Goal: Obtain resource: Download file/media

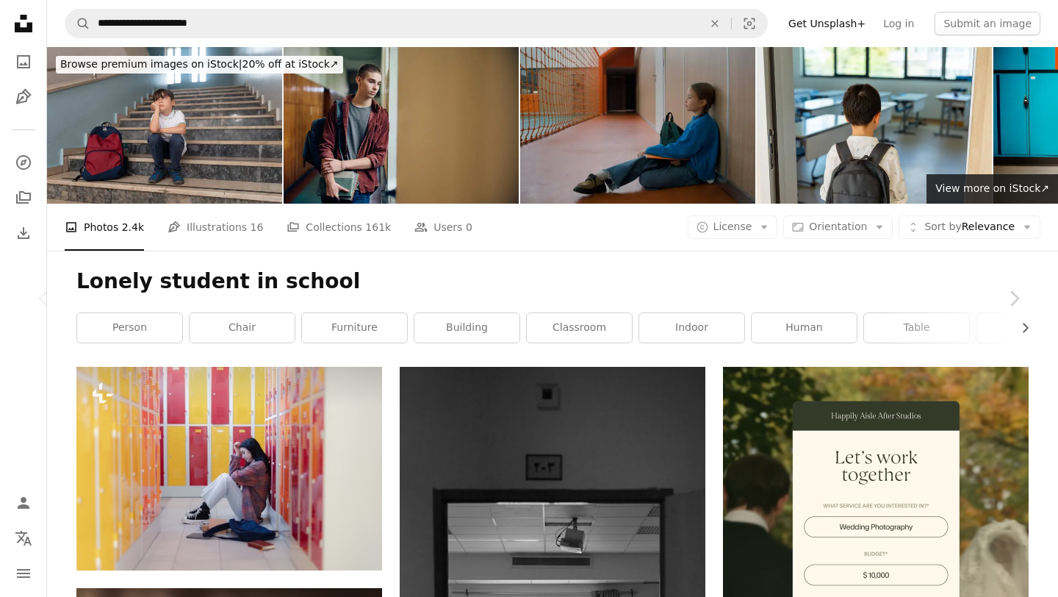
scroll to position [164, 0]
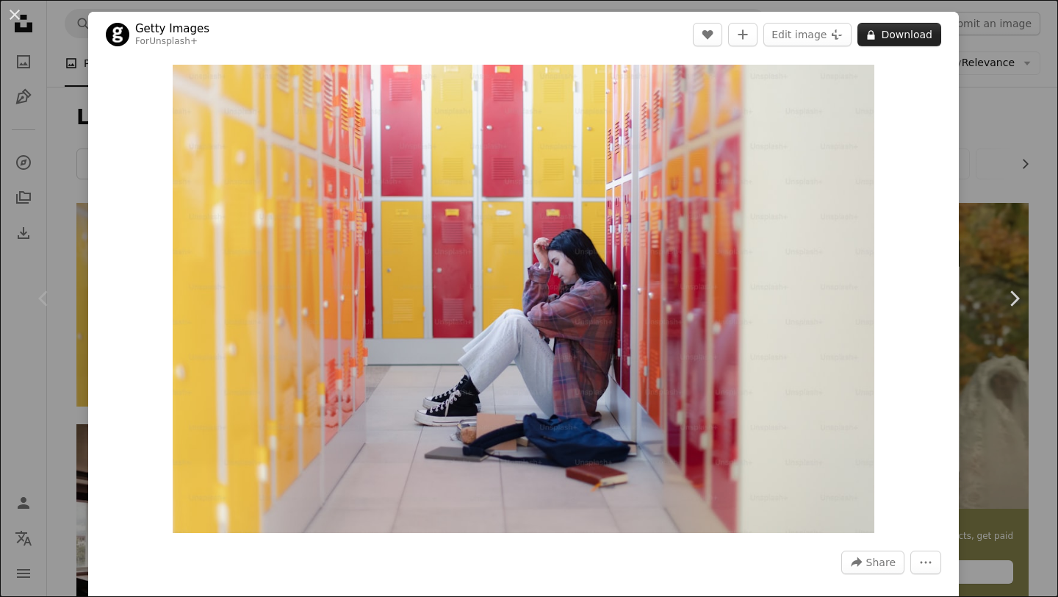
click at [875, 37] on icon at bounding box center [871, 35] width 7 height 10
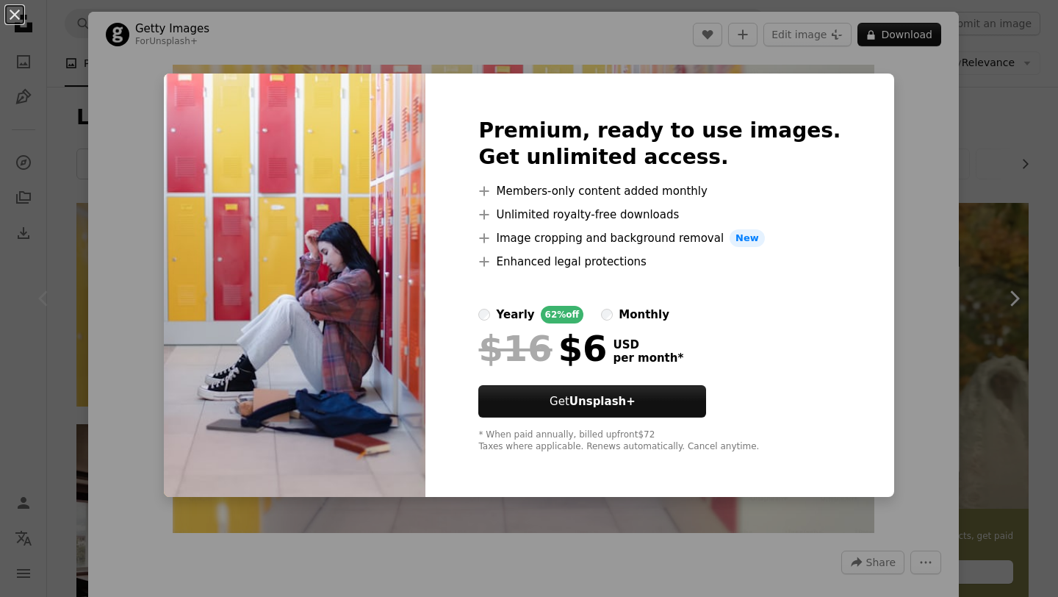
click at [888, 42] on div "An X shape Premium, ready to use images. Get unlimited access. A plus sign Memb…" at bounding box center [529, 298] width 1058 height 597
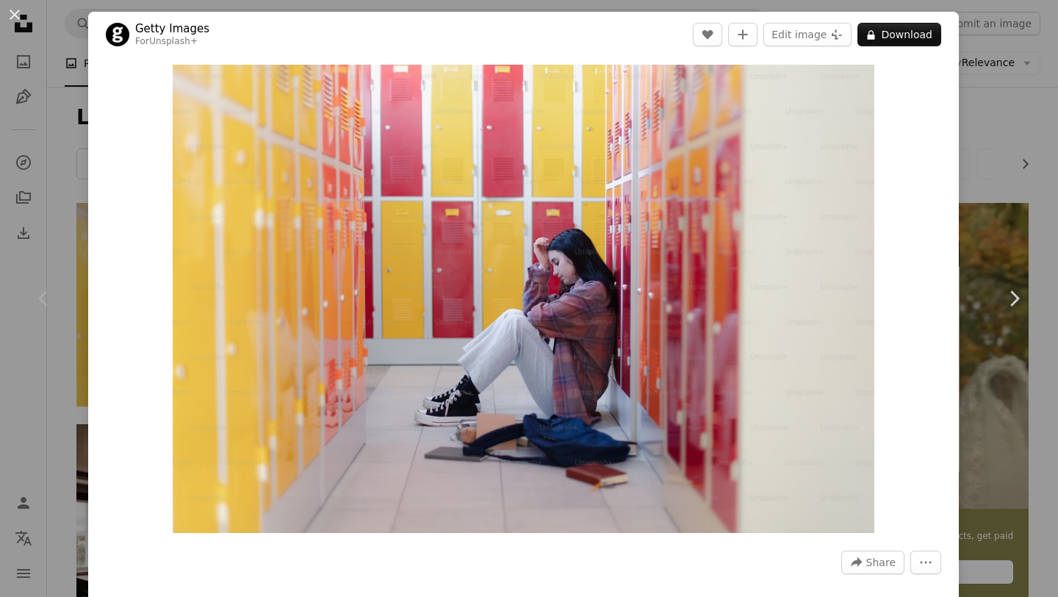
click at [952, 414] on div "Zoom in" at bounding box center [523, 298] width 871 height 483
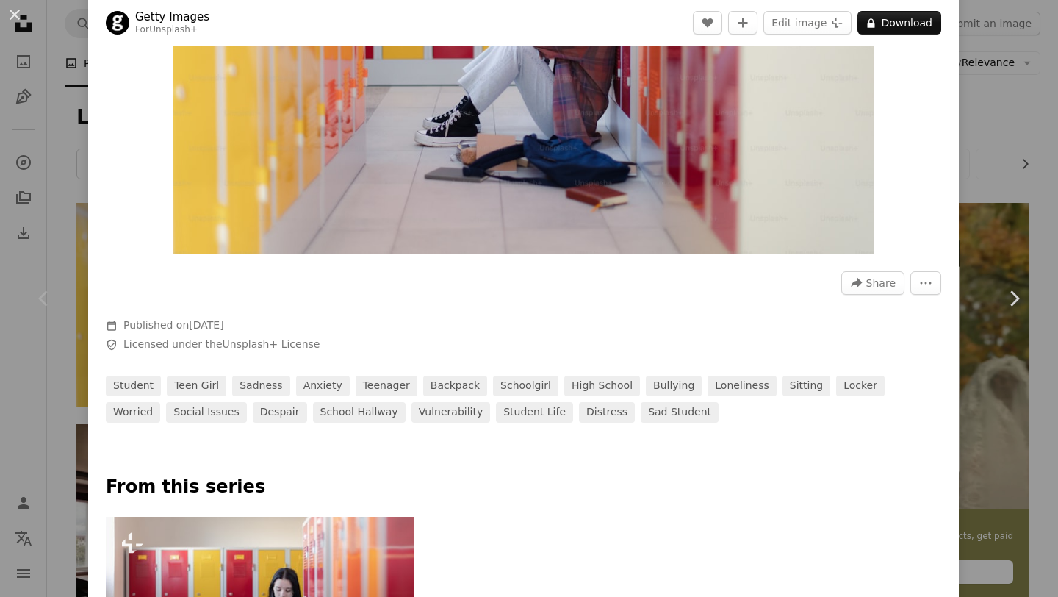
scroll to position [578, 0]
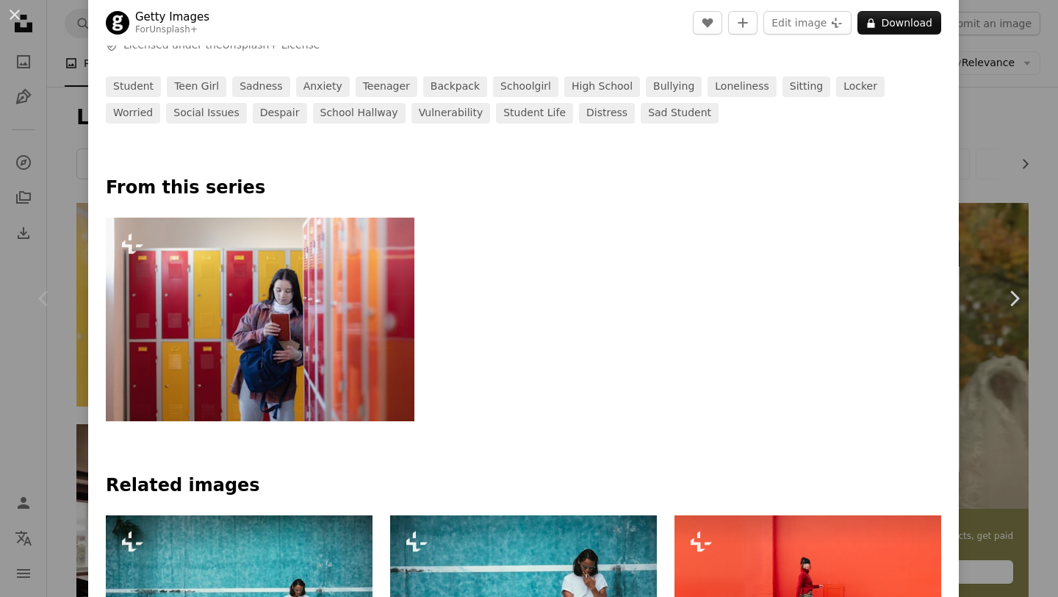
click at [764, 350] on div "Plus sign for Unsplash+" at bounding box center [523, 319] width 835 height 204
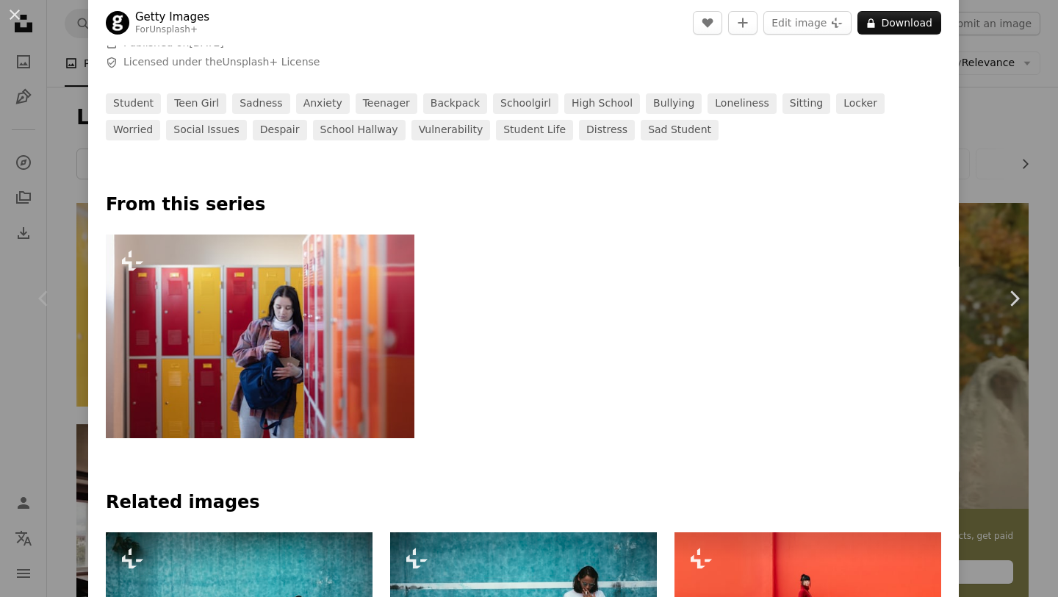
scroll to position [158, 0]
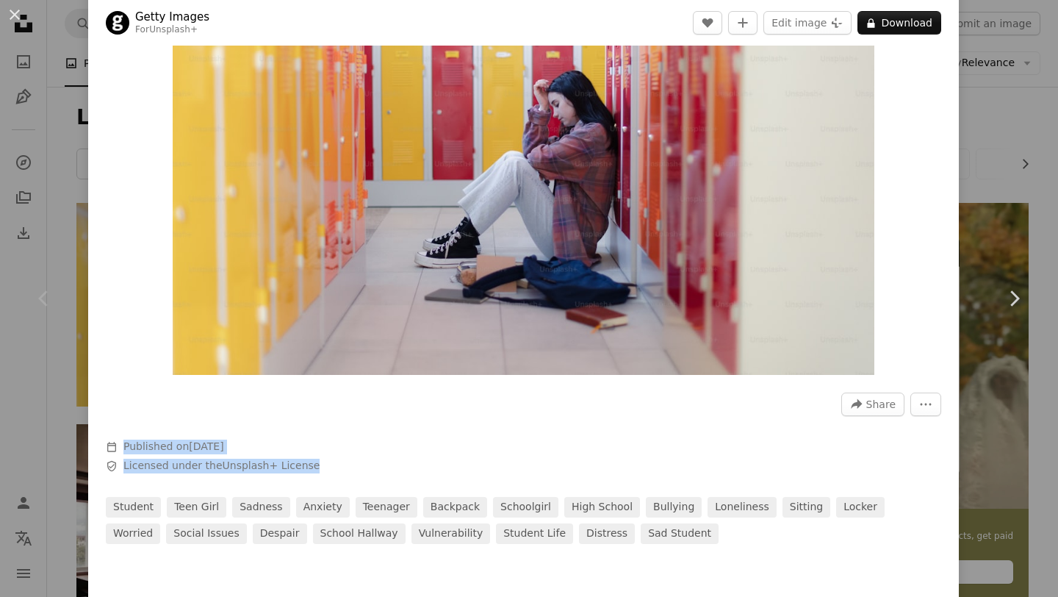
drag, startPoint x: 307, startPoint y: 469, endPoint x: 123, endPoint y: 444, distance: 186.0
click at [123, 444] on div "Calendar outlined Published on [DATE] Safety Licensed under the Unsplash+ Licen…" at bounding box center [326, 456] width 441 height 34
copy div "Published on [DATE] Safety Licensed under the Unsplash+ License"
click at [449, 443] on span "Calendar outlined Published on [DATE]" at bounding box center [326, 446] width 441 height 15
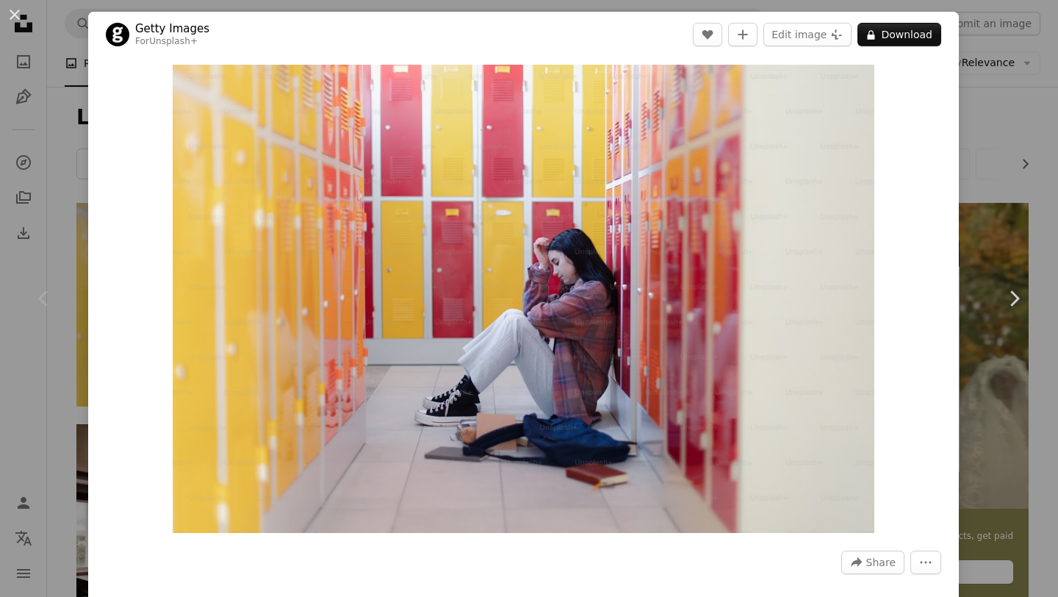
click at [76, 183] on div "An X shape Chevron left Chevron right Getty Images For Unsplash+ A heart A plus…" at bounding box center [529, 298] width 1058 height 597
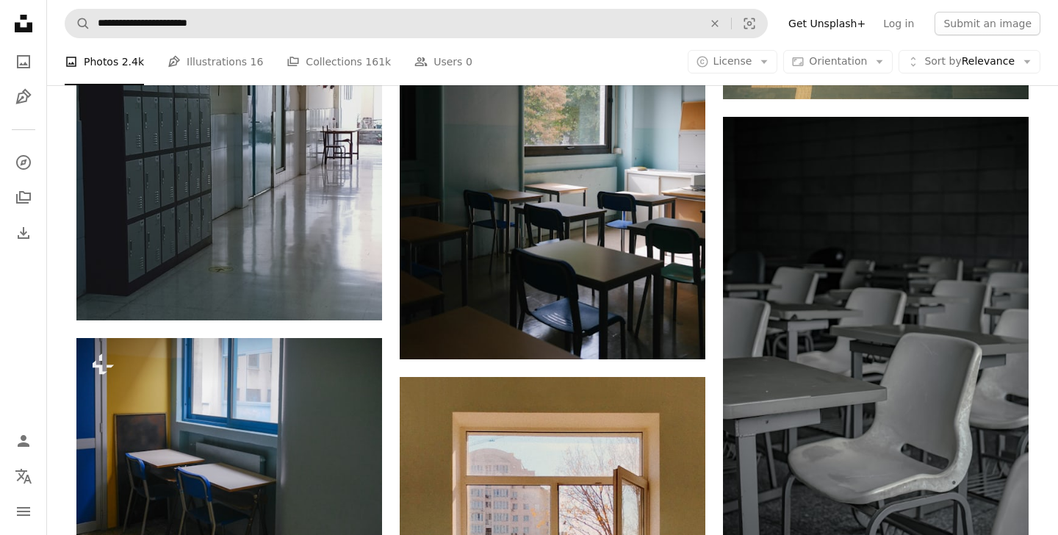
scroll to position [9744, 0]
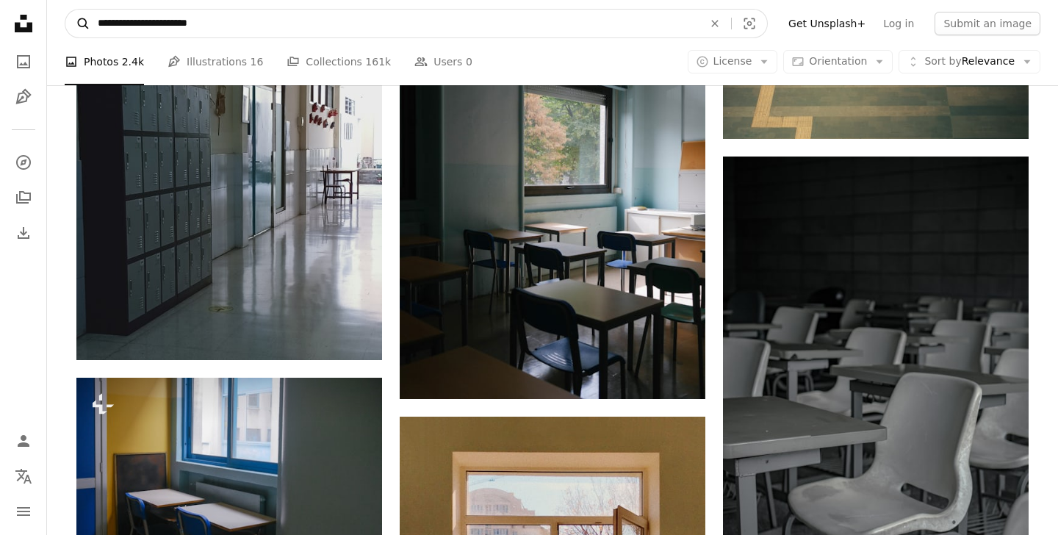
drag, startPoint x: 224, startPoint y: 24, endPoint x: 73, endPoint y: 21, distance: 151.4
click at [73, 21] on form "**********" at bounding box center [416, 23] width 703 height 29
